Goal: Understand process/instructions

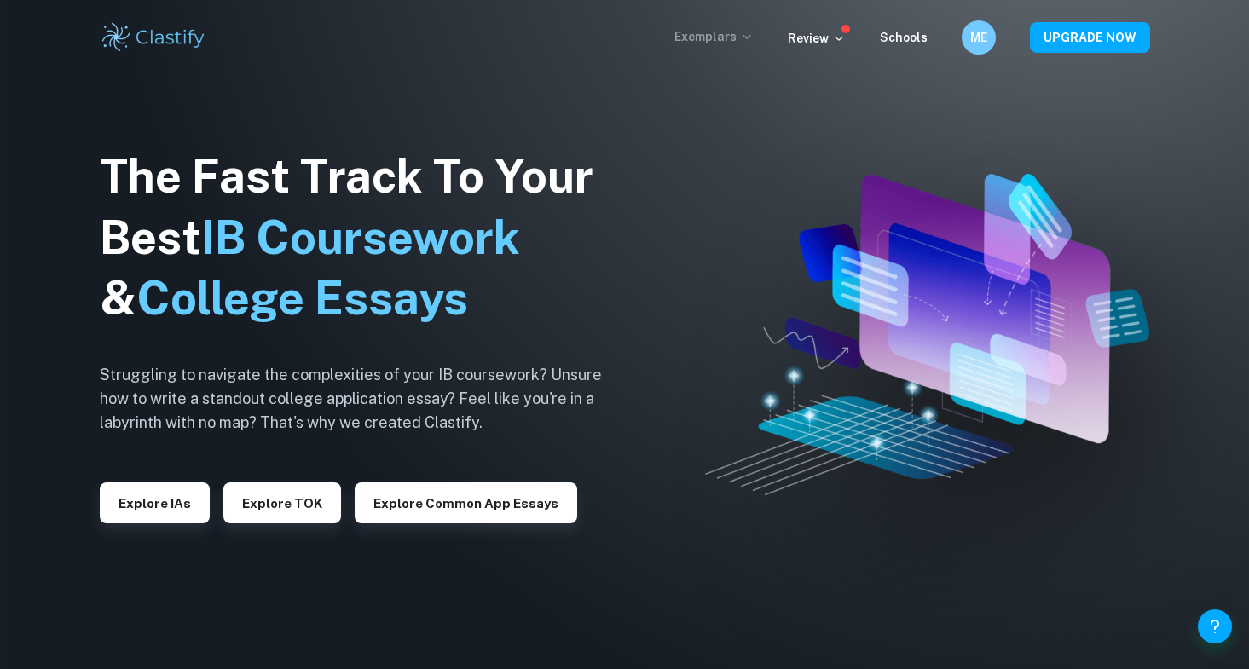
click at [710, 38] on p "Exemplars" at bounding box center [713, 36] width 79 height 19
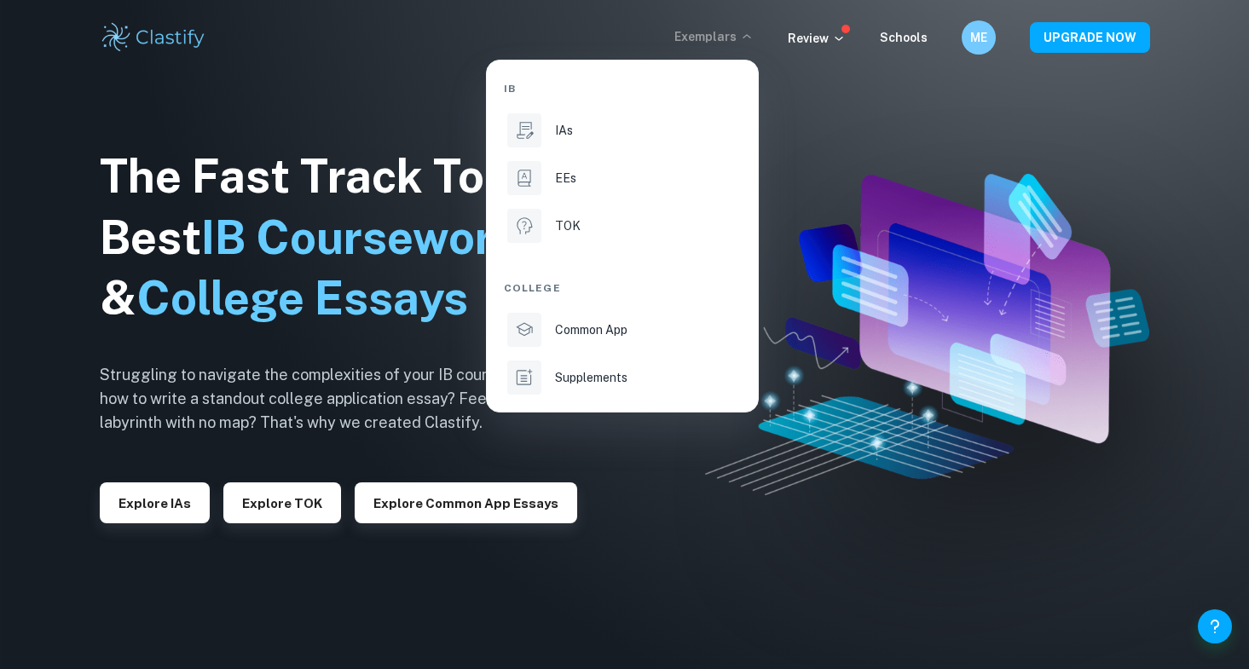
click at [832, 32] on div at bounding box center [624, 334] width 1249 height 669
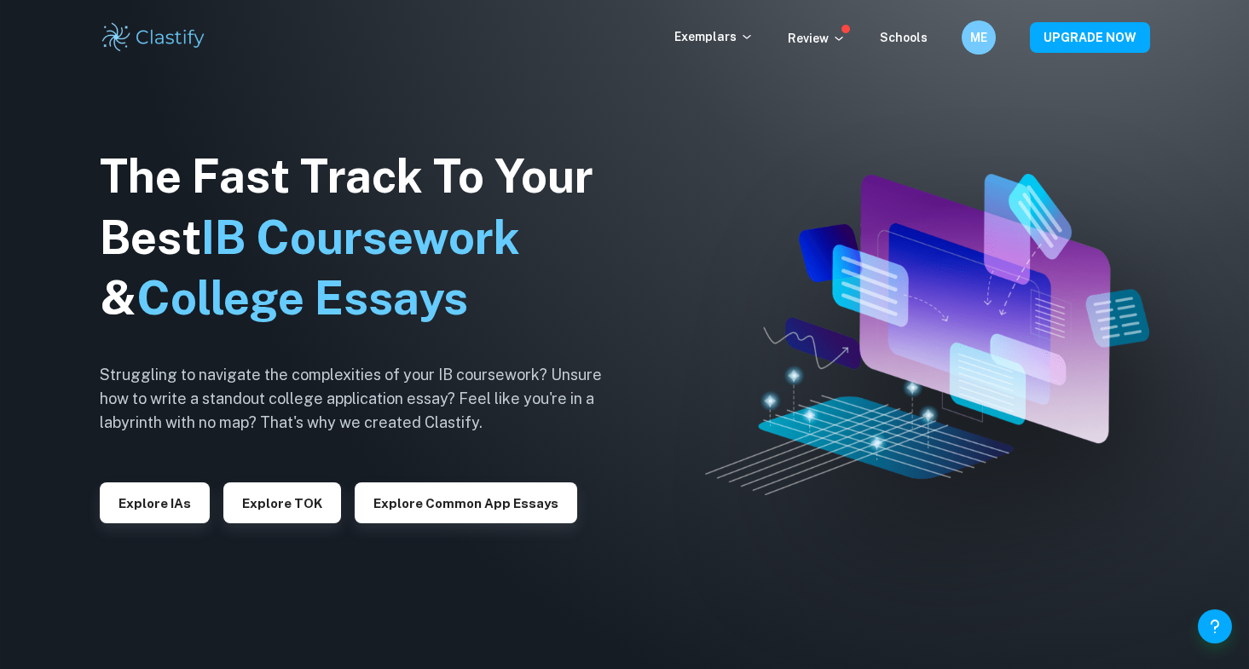
click at [829, 42] on p "Review" at bounding box center [817, 38] width 58 height 19
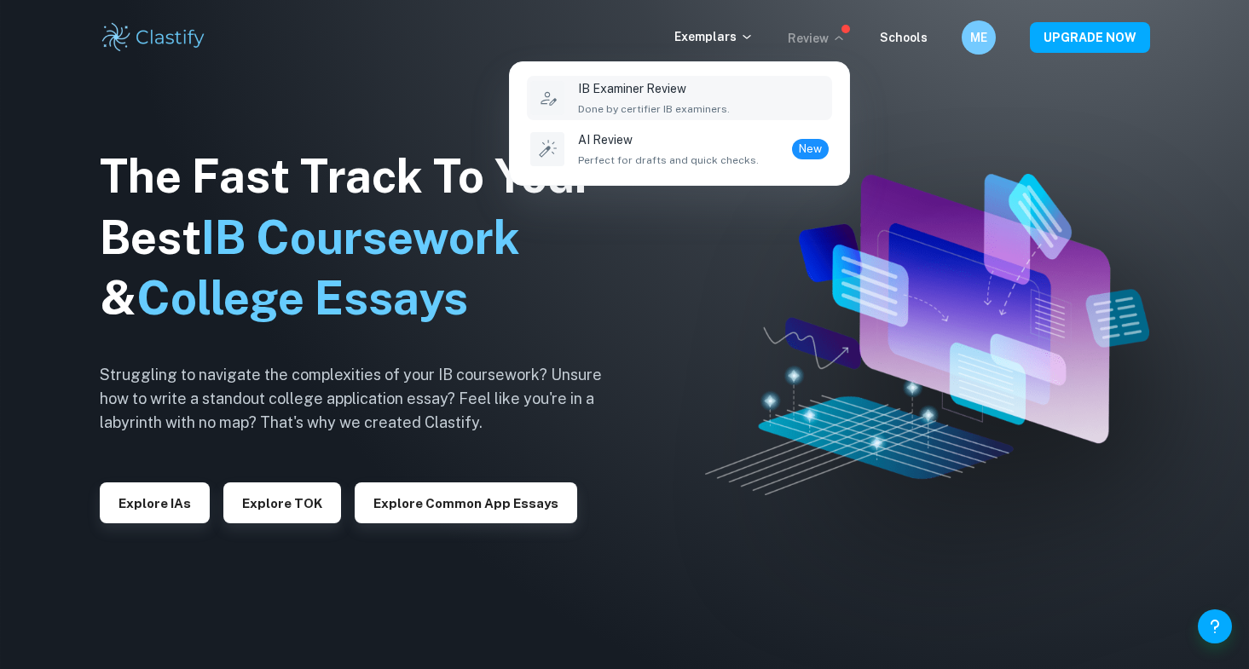
click at [739, 93] on div "IB Examiner Review Done by certifier IB examiners." at bounding box center [703, 98] width 251 height 38
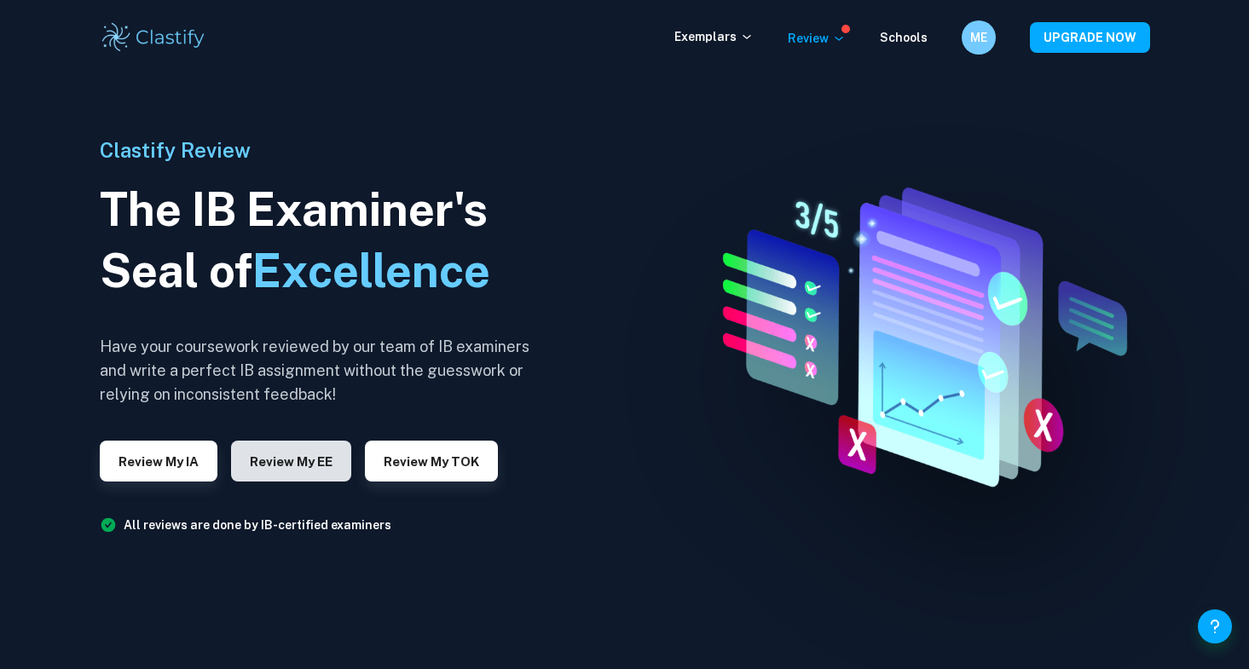
click at [283, 467] on button "Review my EE" at bounding box center [291, 461] width 120 height 41
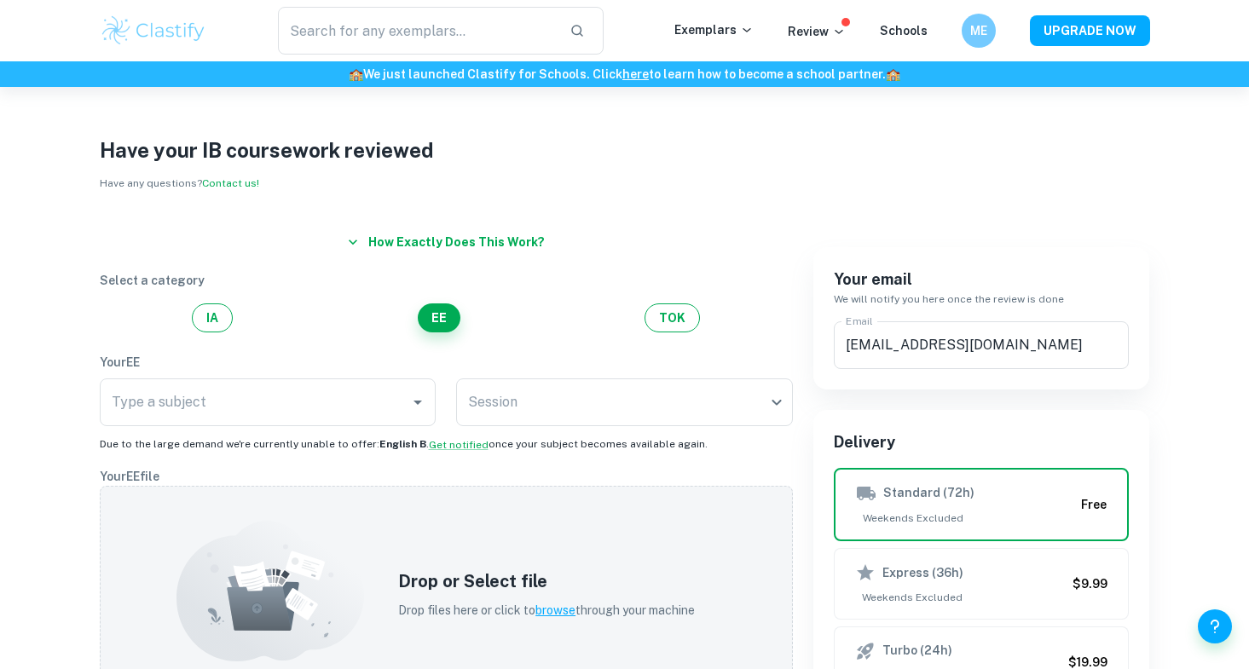
click at [370, 246] on button "How exactly does this work?" at bounding box center [446, 242] width 211 height 31
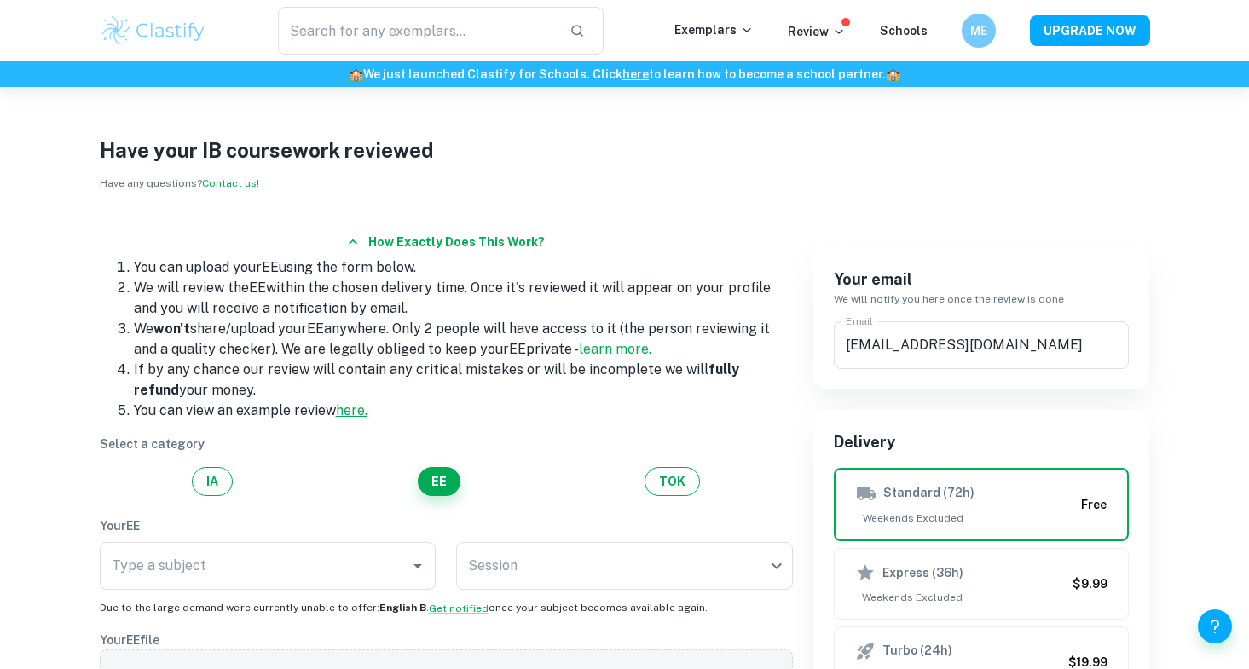
click at [349, 408] on link "here." at bounding box center [352, 410] width 32 height 16
